Goal: Information Seeking & Learning: Learn about a topic

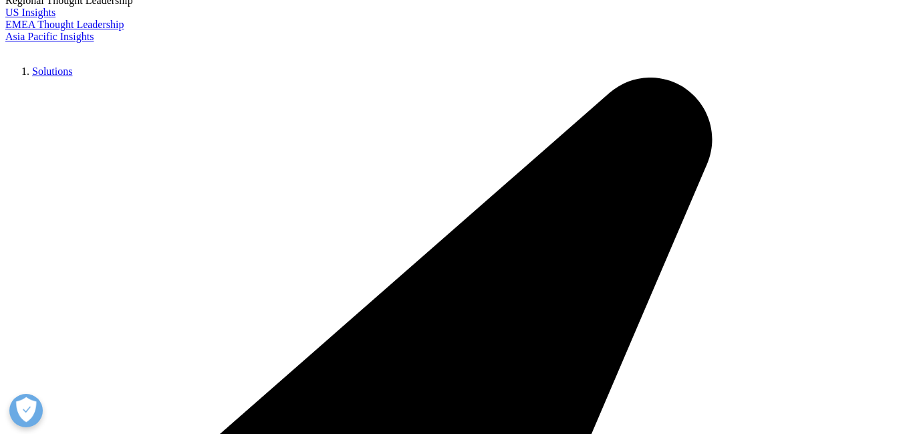
scroll to position [2901, 0]
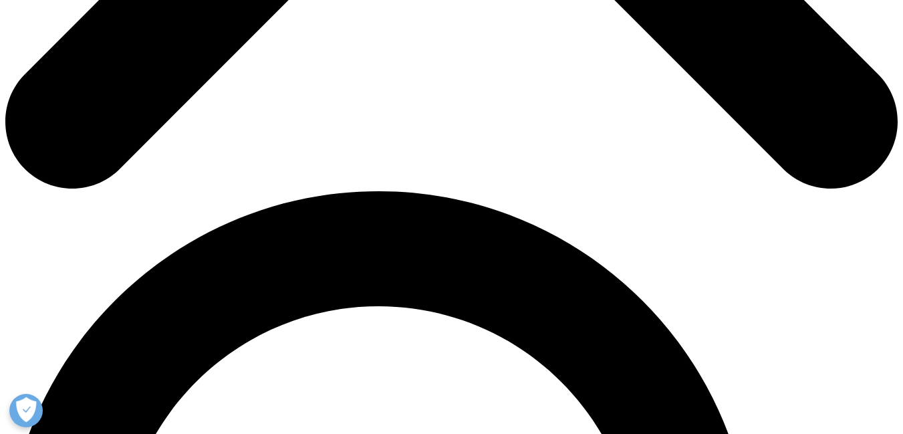
scroll to position [731, 0]
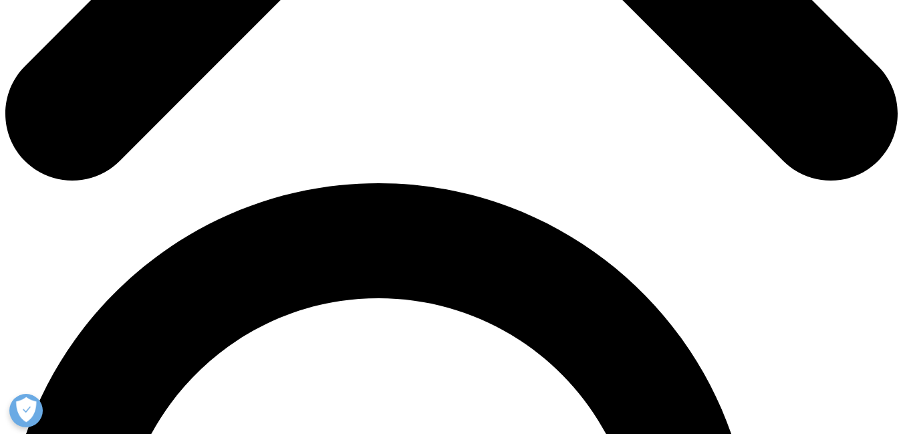
drag, startPoint x: 905, startPoint y: 40, endPoint x: 906, endPoint y: 98, distance: 57.5
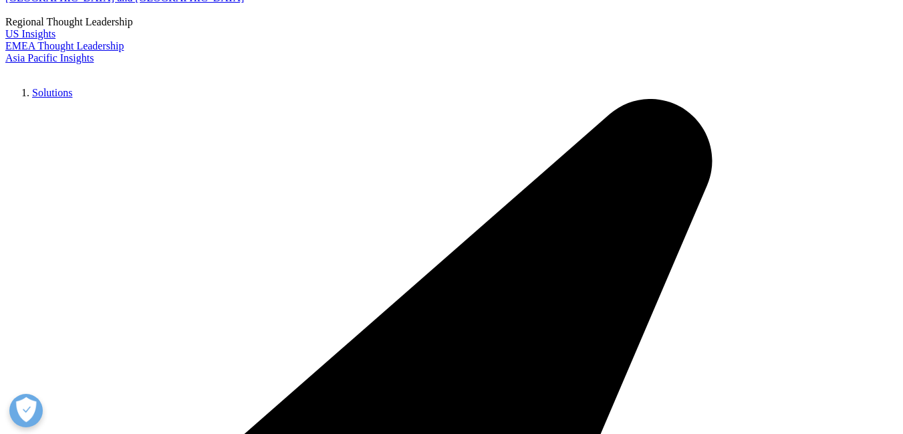
scroll to position [3354, 0]
